Goal: Task Accomplishment & Management: Use online tool/utility

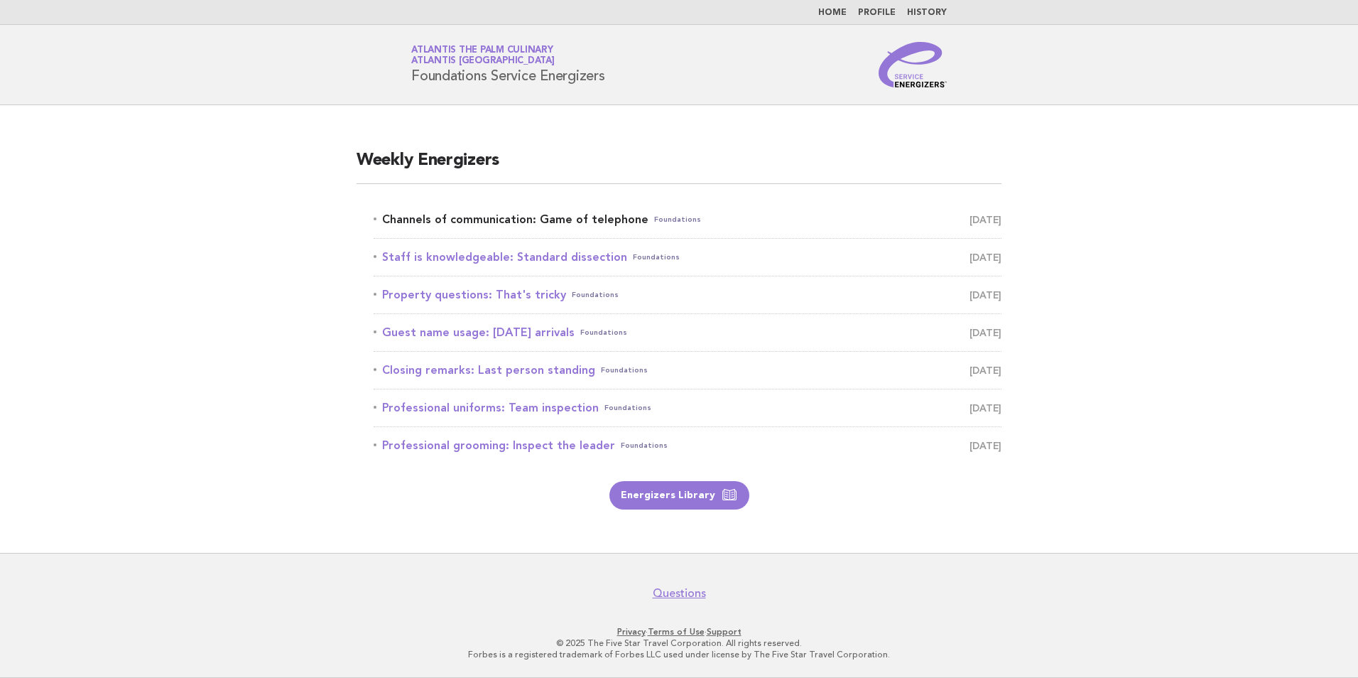
click at [592, 220] on link "Channels of communication: Game of telephone Foundations [DATE]" at bounding box center [688, 220] width 628 height 20
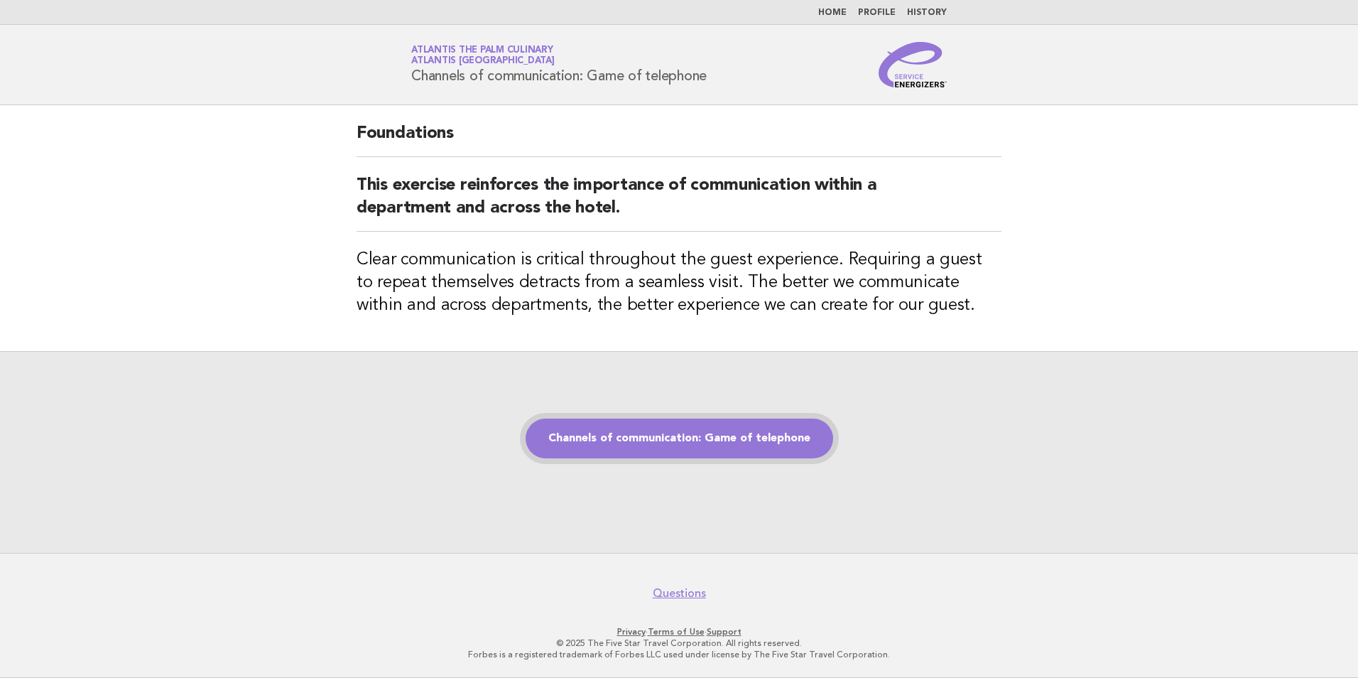
click at [712, 440] on link "Channels of communication: Game of telephone" at bounding box center [680, 438] width 308 height 40
click at [678, 433] on link "Channels of communication: Game of telephone" at bounding box center [680, 438] width 308 height 40
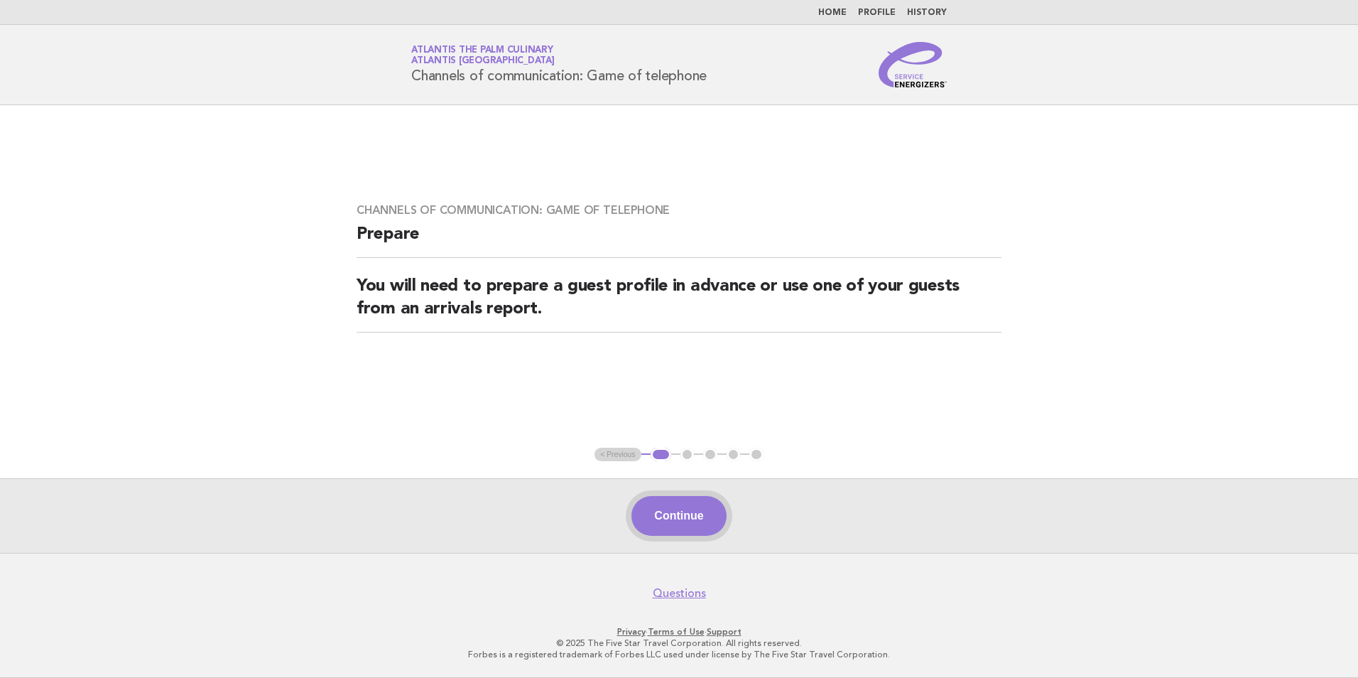
click at [676, 512] on button "Continue" at bounding box center [679, 516] width 94 height 40
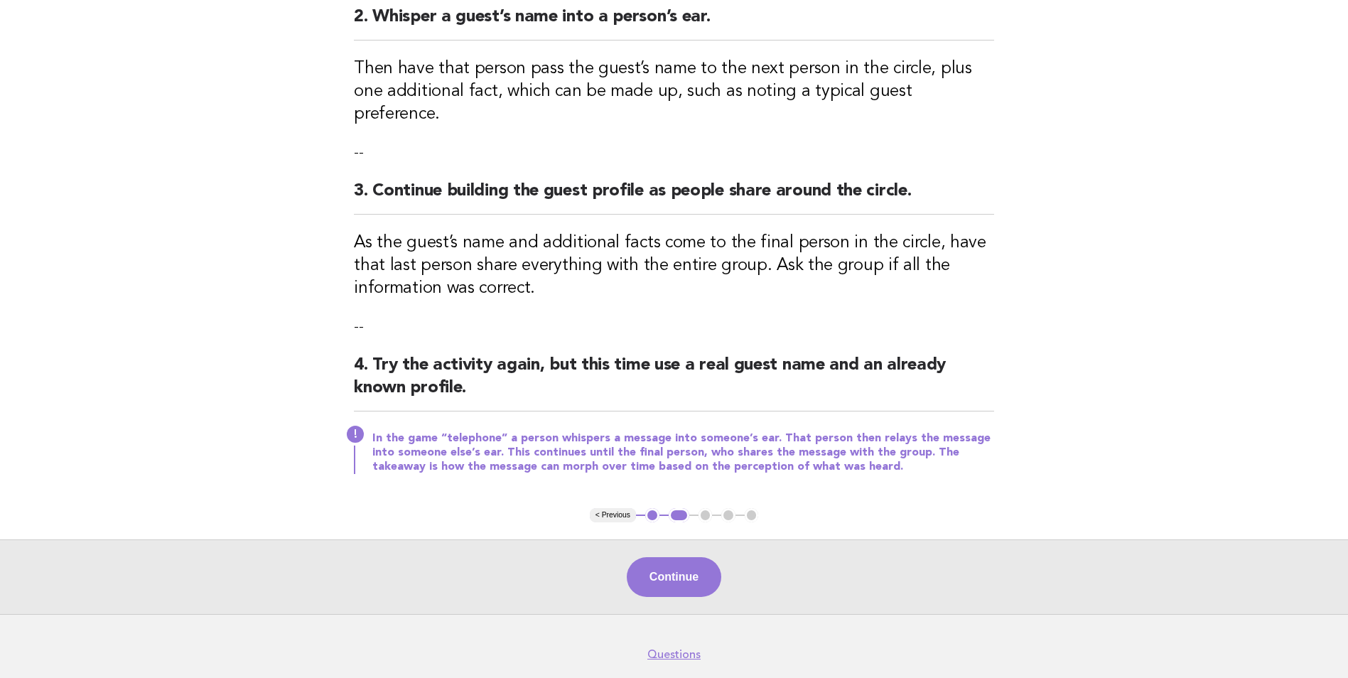
scroll to position [354, 0]
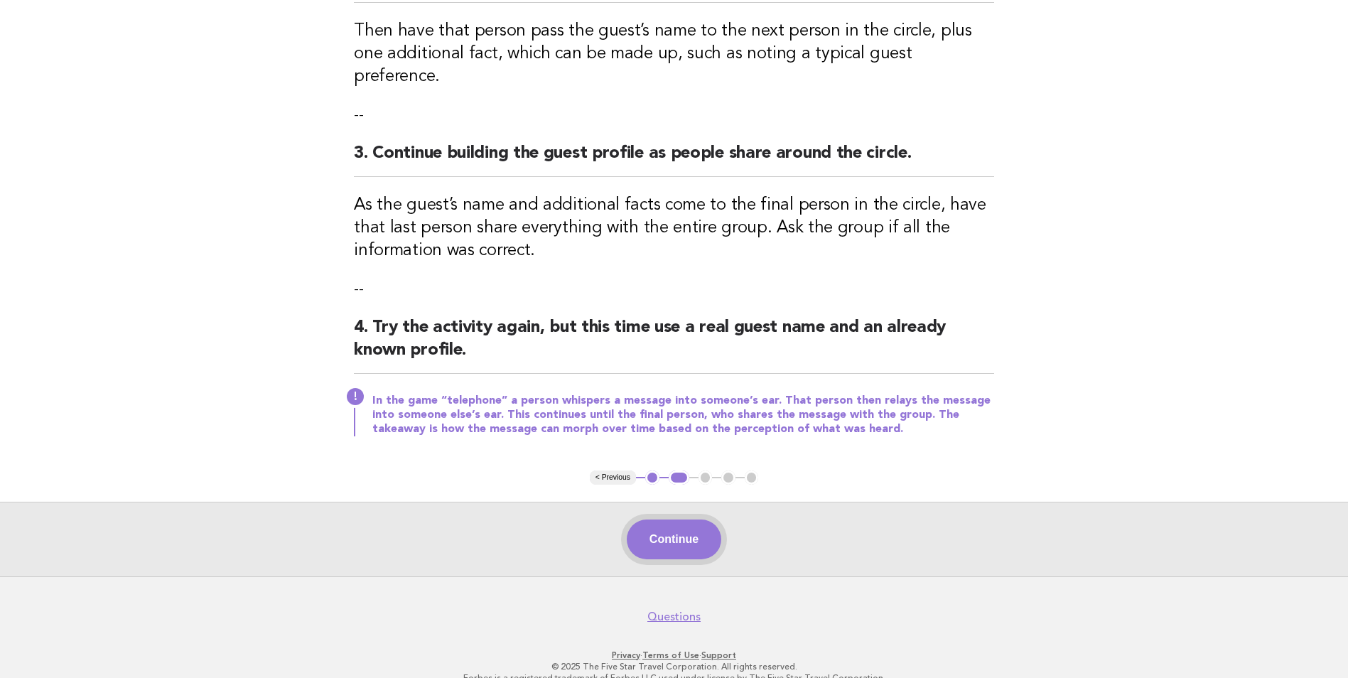
click at [678, 525] on button "Continue" at bounding box center [674, 539] width 94 height 40
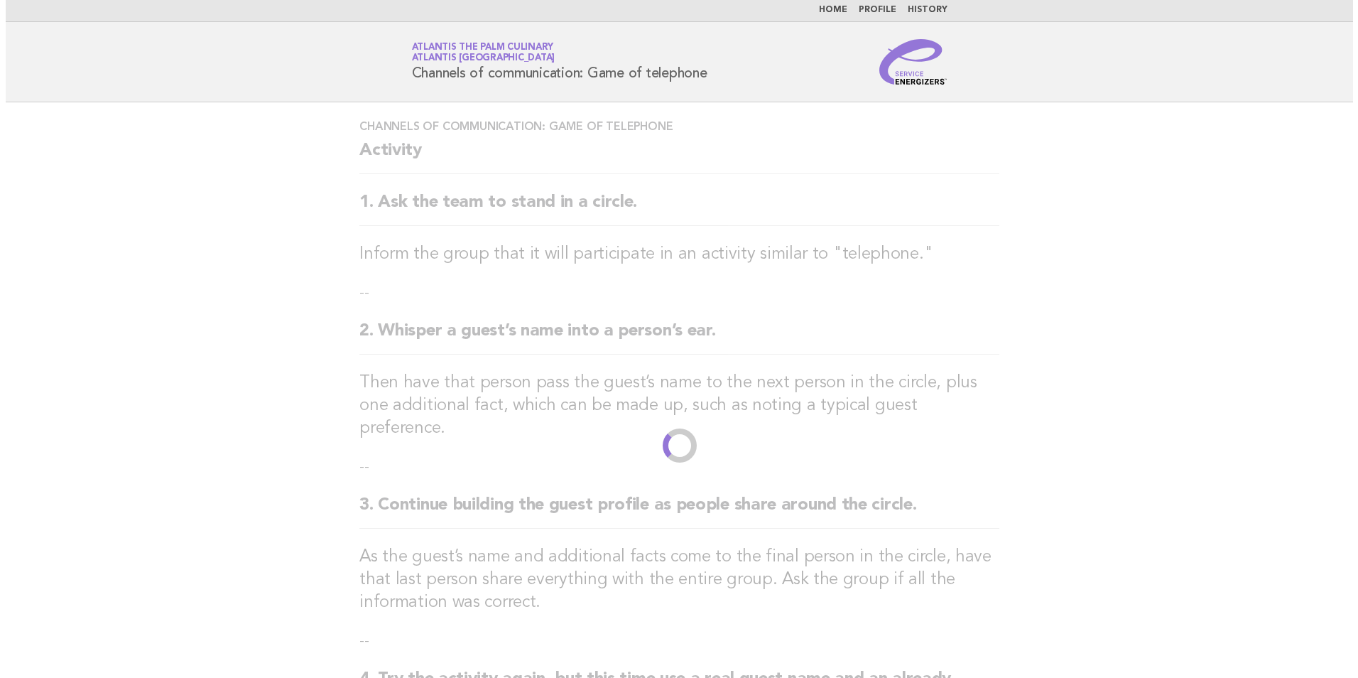
scroll to position [0, 0]
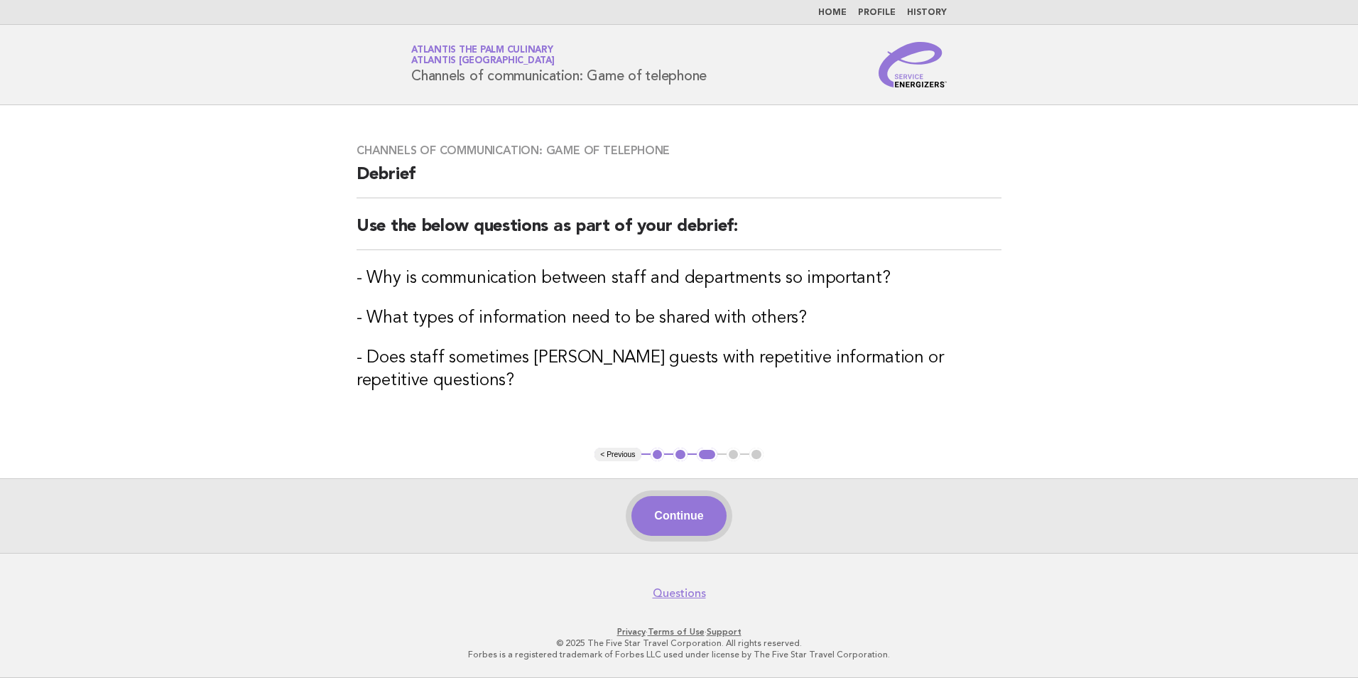
click at [695, 526] on button "Continue" at bounding box center [679, 516] width 94 height 40
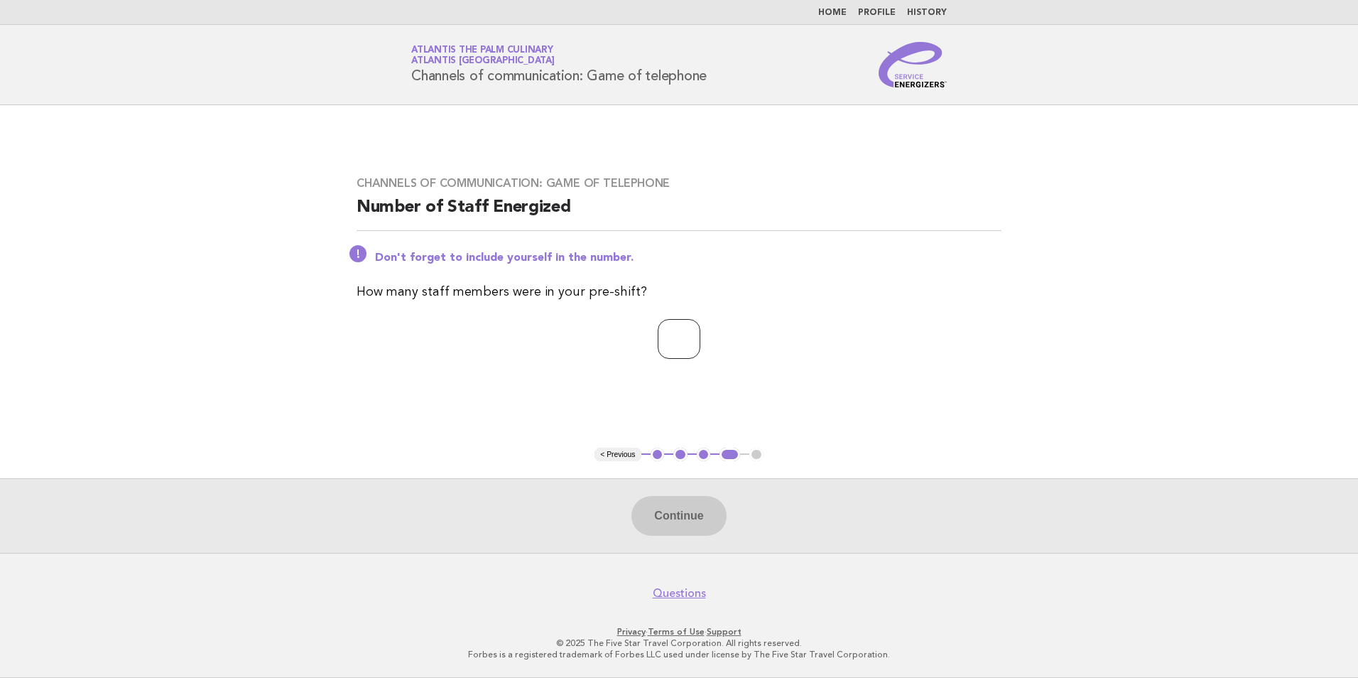
click at [663, 341] on input "number" at bounding box center [679, 339] width 43 height 40
type input "**"
click at [678, 525] on button "Continue" at bounding box center [679, 516] width 94 height 40
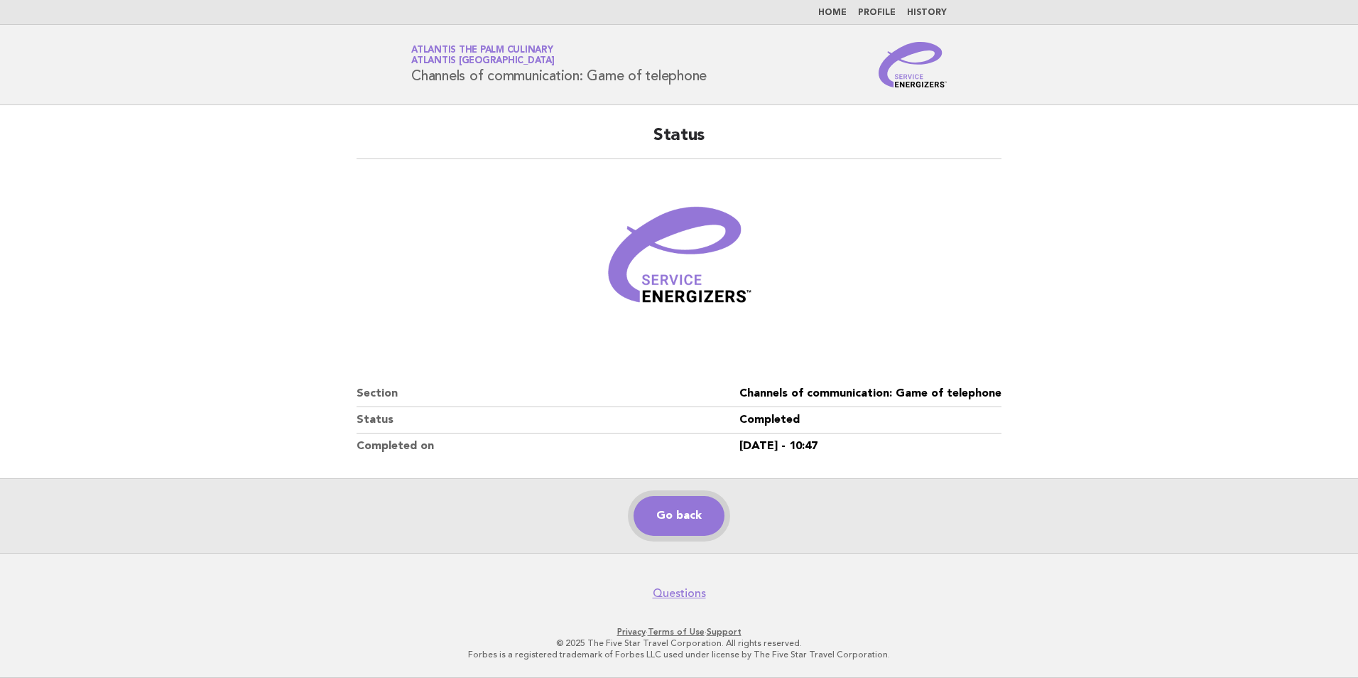
click at [680, 518] on link "Go back" at bounding box center [679, 516] width 91 height 40
